Goal: Task Accomplishment & Management: Use online tool/utility

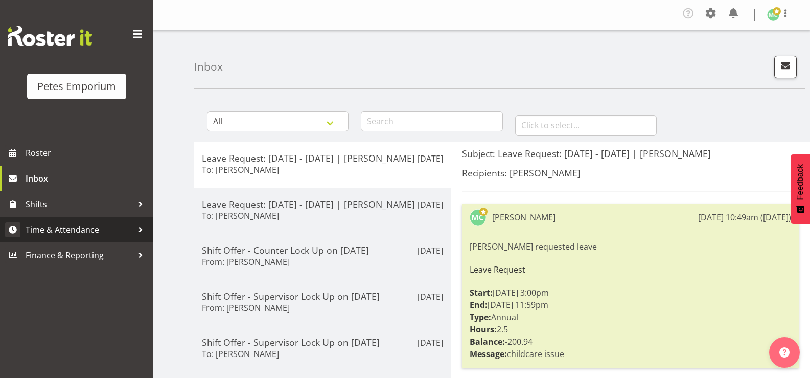
click at [50, 232] on span "Time & Attendance" at bounding box center [79, 229] width 107 height 15
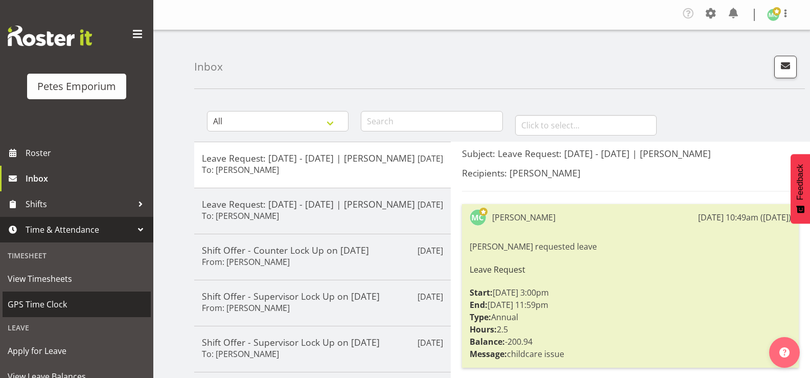
click at [31, 306] on span "GPS Time Clock" at bounding box center [77, 303] width 138 height 15
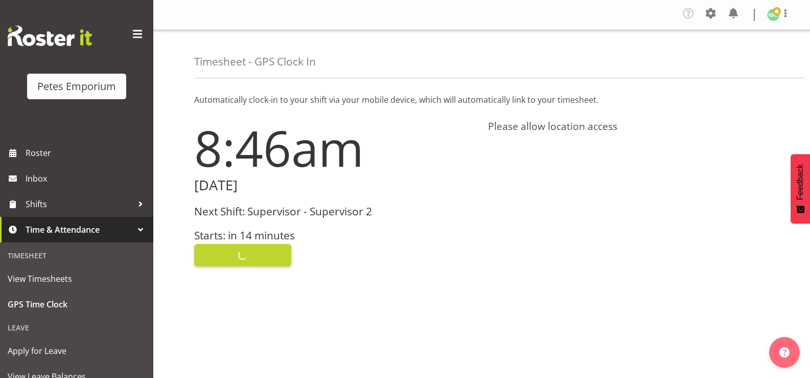
click at [231, 245] on div "Clock In" at bounding box center [334, 254] width 281 height 25
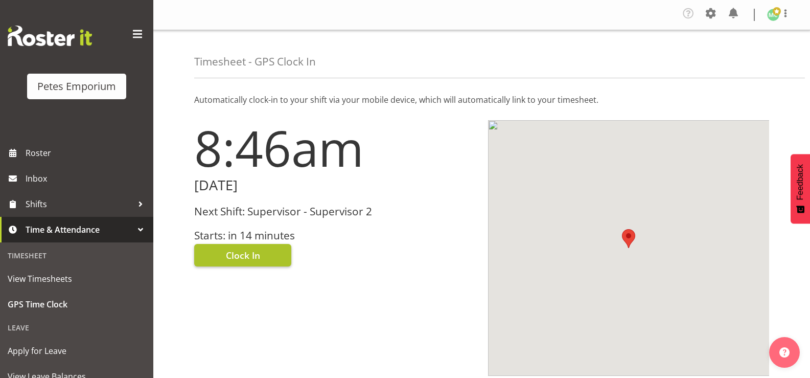
click at [230, 249] on span "Clock In" at bounding box center [243, 254] width 34 height 13
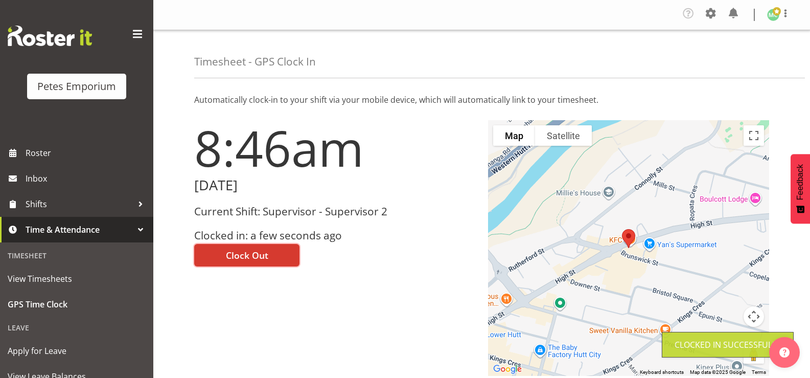
click at [775, 18] on img at bounding box center [773, 15] width 12 height 12
click at [763, 61] on link "Log Out" at bounding box center [742, 56] width 98 height 18
